Goal: Complete application form

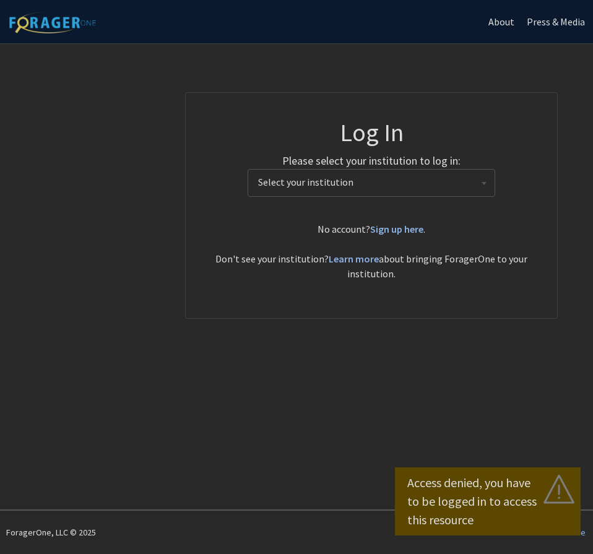
select select
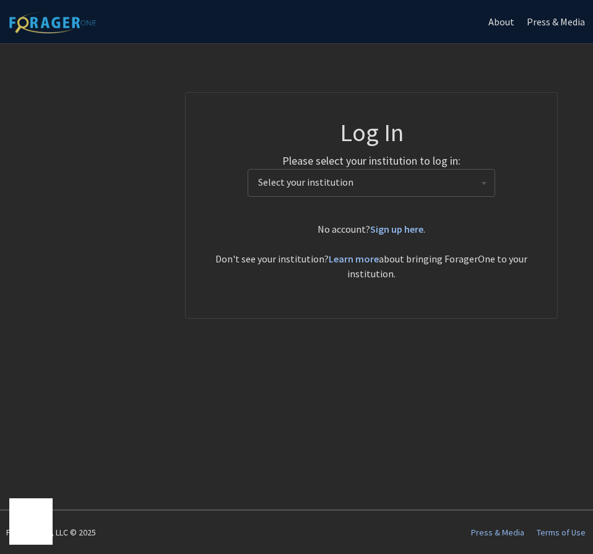
click at [453, 192] on span "Select your institution" at bounding box center [373, 182] width 241 height 25
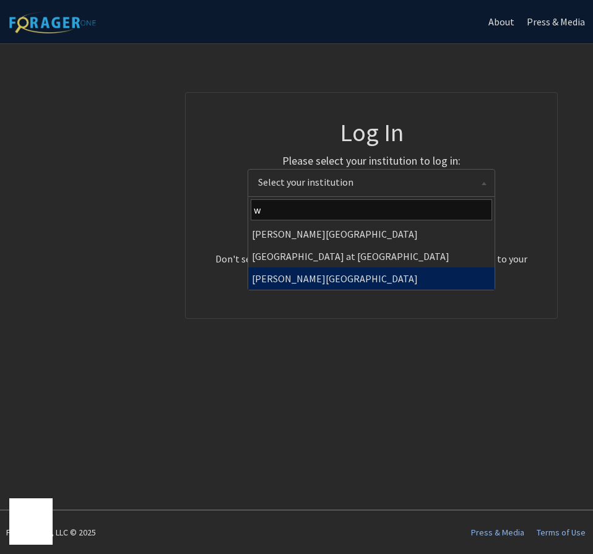
type input "w"
select select "21"
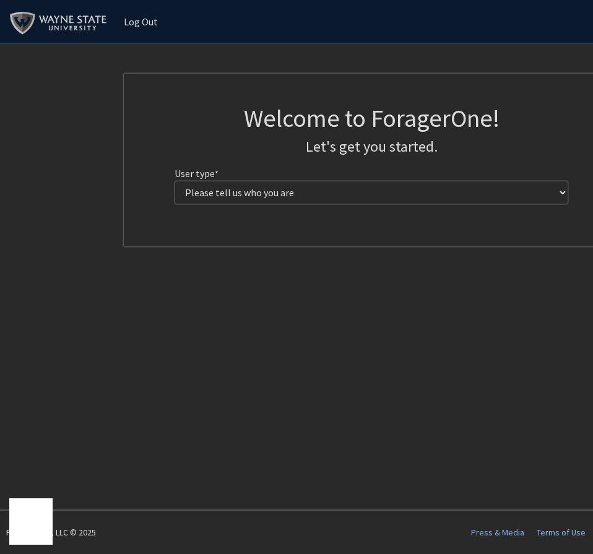
click at [479, 187] on select "Please tell us who you are Undergraduate Student Master's Student Doctoral Cand…" at bounding box center [372, 193] width 394 height 24
select select "1: undergrad"
click at [175, 181] on select "Please tell us who you are Undergraduate Student Master's Student Doctoral Cand…" at bounding box center [372, 193] width 394 height 24
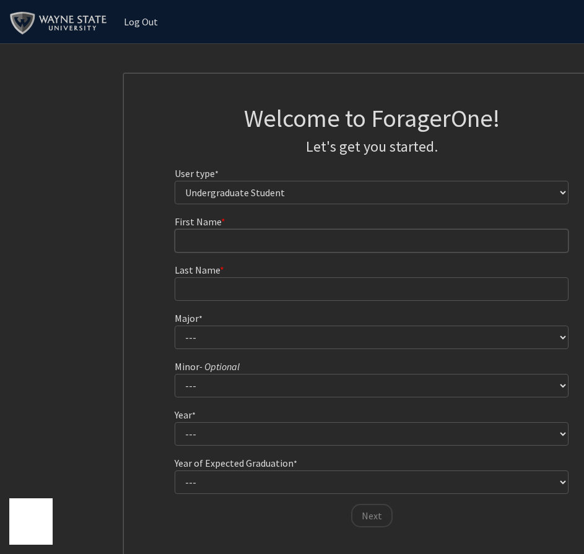
click at [331, 238] on input "First Name * required" at bounding box center [372, 241] width 394 height 24
type input "[PERSON_NAME]"
click at [256, 329] on select "--- Accounting African American Studies Anthropology [MEDICAL_DATA] Arabic for …" at bounding box center [372, 338] width 394 height 24
select select "90: 1870"
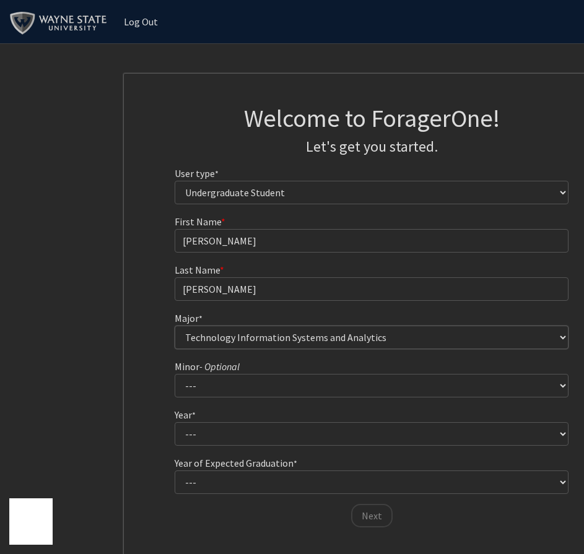
click at [175, 326] on select "--- Accounting African American Studies Anthropology [MEDICAL_DATA] Arabic for …" at bounding box center [372, 338] width 394 height 24
click at [276, 387] on select "--- African American Studies Africana Theatre and Dance Animation and Interacti…" at bounding box center [372, 386] width 394 height 24
click at [116, 317] on fg-get-started "Welcome to ForagerOne! Let's get you started. User type * required Please tell …" at bounding box center [371, 317] width 743 height 489
click at [238, 382] on select "--- African American Studies Africana Theatre and Dance Animation and Interacti…" at bounding box center [372, 386] width 394 height 24
click at [175, 374] on select "--- African American Studies Africana Theatre and Dance Animation and Interacti…" at bounding box center [372, 386] width 394 height 24
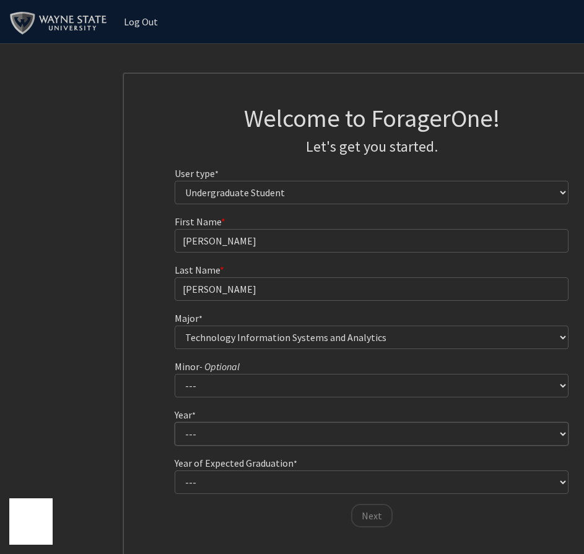
click at [241, 427] on select "--- First-year Sophomore Junior Senior Postbaccalaureate Certificate" at bounding box center [372, 434] width 394 height 24
select select "4: senior"
click at [175, 422] on select "--- First-year Sophomore Junior Senior Postbaccalaureate Certificate" at bounding box center [372, 434] width 394 height 24
click at [241, 484] on select "--- 2025 2026 2027 2028 2029 2030 2031 2032 2033 2034" at bounding box center [372, 483] width 394 height 24
click at [115, 427] on fg-get-started "Welcome to ForagerOne! Let's get you started. User type * required Please tell …" at bounding box center [371, 317] width 743 height 489
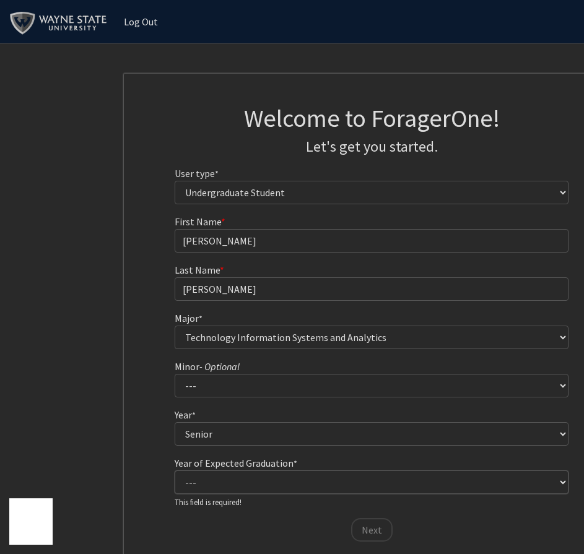
click at [220, 481] on select "--- 2025 2026 2027 2028 2029 2030 2031 2032 2033 2034" at bounding box center [372, 483] width 394 height 24
select select "2: 2026"
click at [175, 471] on select "--- 2025 2026 2027 2028 2029 2030 2031 2032 2033 2034" at bounding box center [372, 483] width 394 height 24
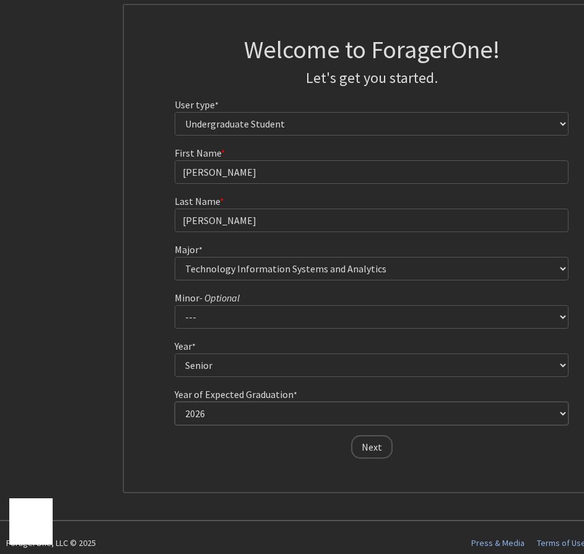
scroll to position [79, 0]
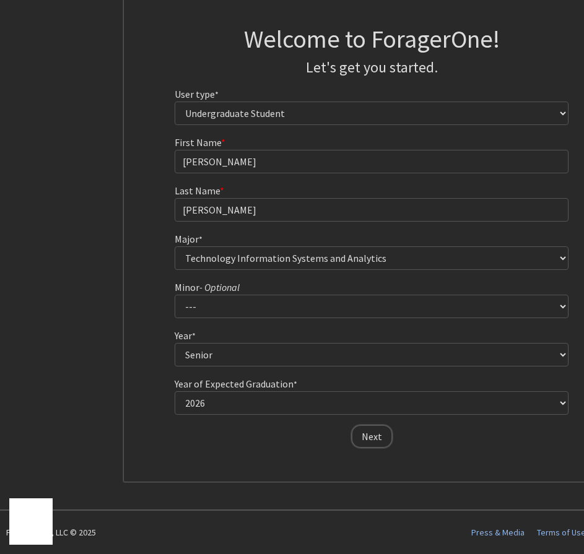
click at [375, 436] on button "Next" at bounding box center [371, 437] width 41 height 24
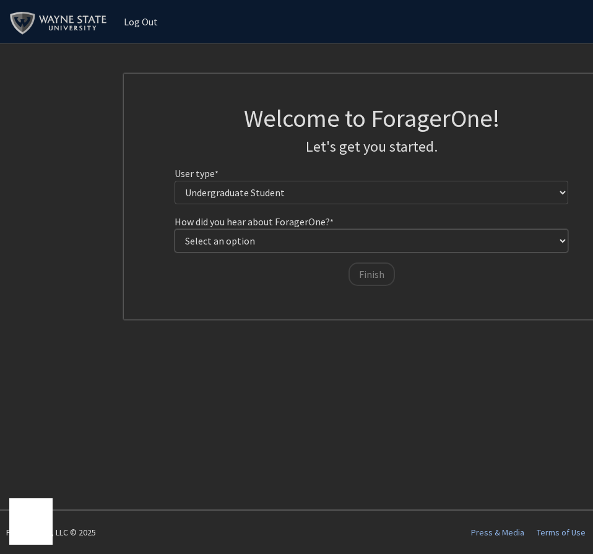
click at [293, 249] on select "Select an option Peer/student recommendation Faculty/staff recommendation Unive…" at bounding box center [372, 241] width 394 height 24
select select "3: university_website"
click at [175, 229] on select "Select an option Peer/student recommendation Faculty/staff recommendation Unive…" at bounding box center [372, 241] width 394 height 24
click at [360, 278] on button "Finish" at bounding box center [372, 275] width 46 height 24
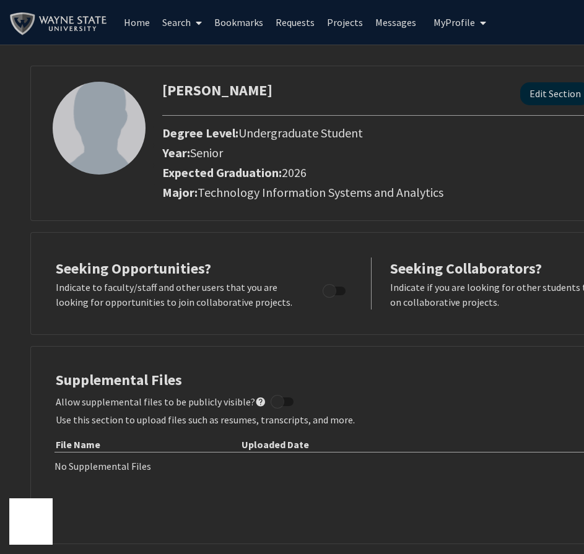
click at [172, 20] on link "Search" at bounding box center [182, 22] width 52 height 43
click at [139, 15] on link "Home" at bounding box center [137, 22] width 38 height 43
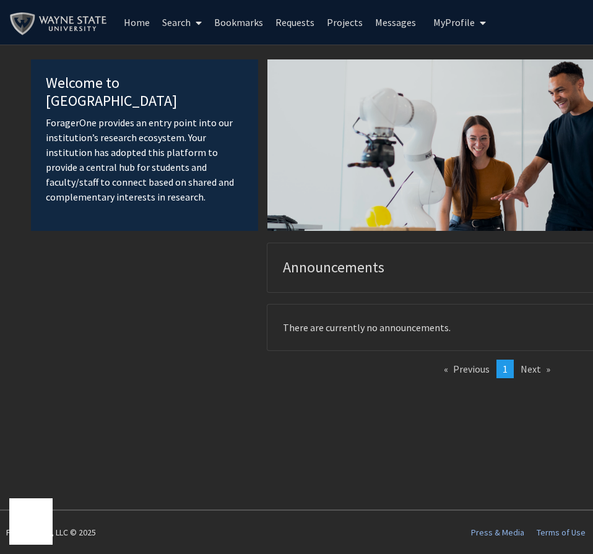
click at [262, 362] on div "Previous page 1 / 1 You're on page 1 Next page" at bounding box center [485, 374] width 454 height 28
click at [529, 362] on li "Next page" at bounding box center [536, 369] width 42 height 19
click at [345, 24] on link "Projects" at bounding box center [345, 22] width 48 height 43
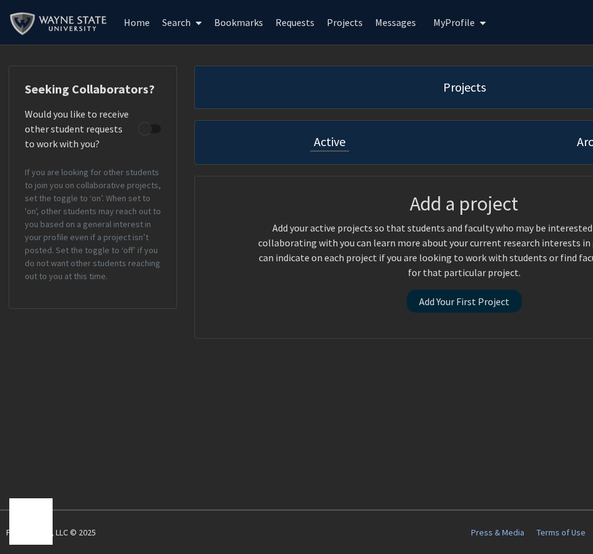
click at [343, 20] on link "Projects" at bounding box center [345, 22] width 48 height 43
click at [300, 20] on link "Requests" at bounding box center [294, 22] width 51 height 43
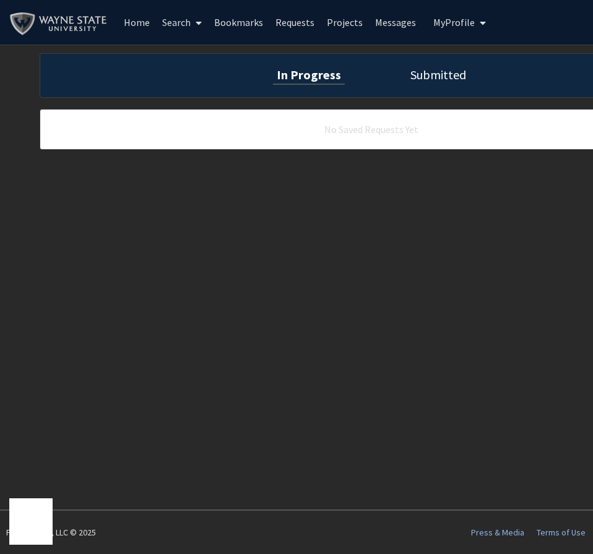
click at [138, 20] on link "Home" at bounding box center [137, 22] width 38 height 43
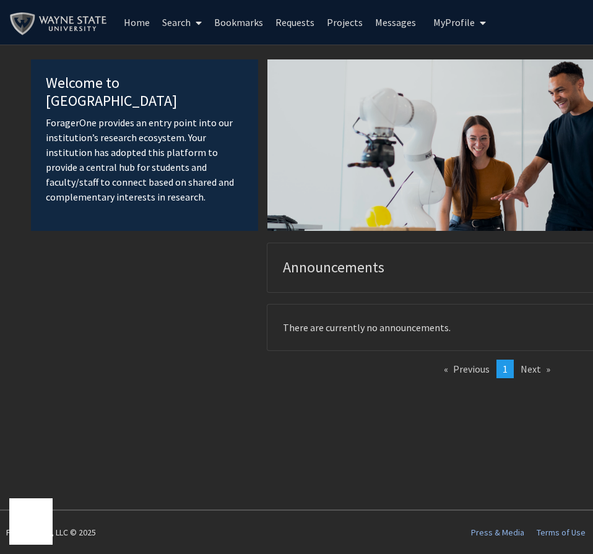
click at [182, 315] on div at bounding box center [144, 330] width 227 height 175
